Goal: Find specific page/section: Find specific page/section

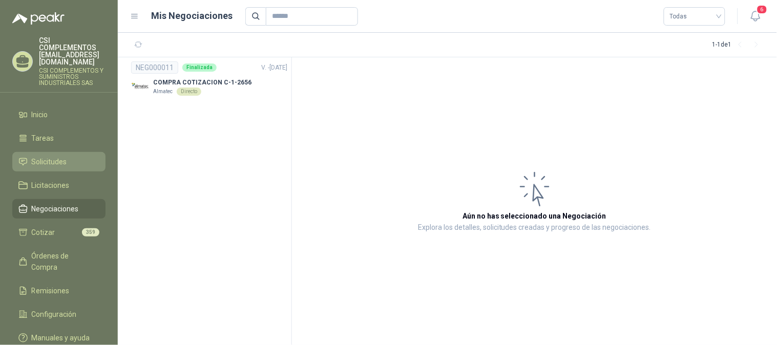
click at [63, 154] on link "Solicitudes" at bounding box center [58, 161] width 93 height 19
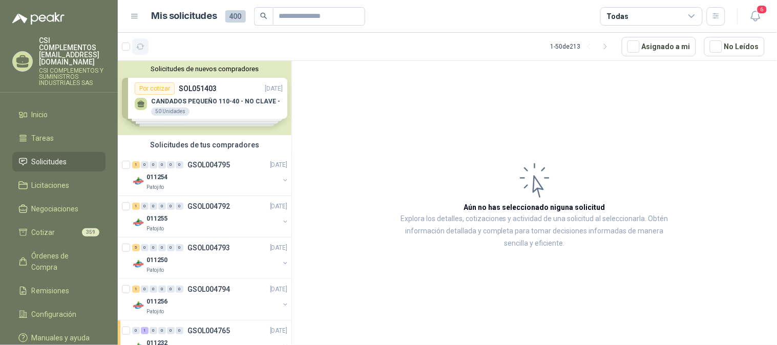
click at [137, 49] on icon "button" at bounding box center [140, 47] width 9 height 9
click at [162, 47] on icon "button" at bounding box center [165, 47] width 9 height 9
click at [197, 169] on div "1 0 0 0 0 0 GSOL004795 [DATE]" at bounding box center [210, 165] width 157 height 12
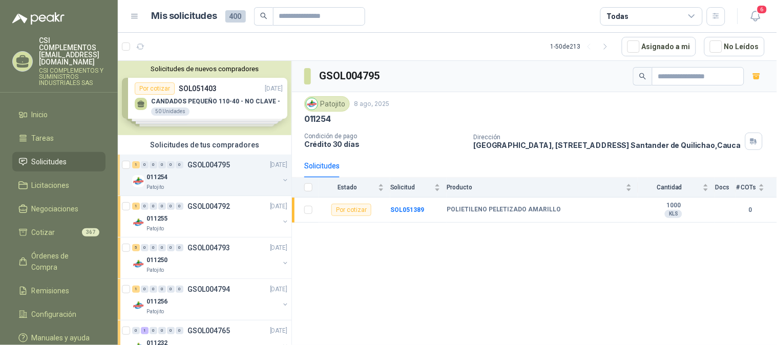
click at [44, 156] on span "Solicitudes" at bounding box center [49, 161] width 35 height 11
